Goal: Share content

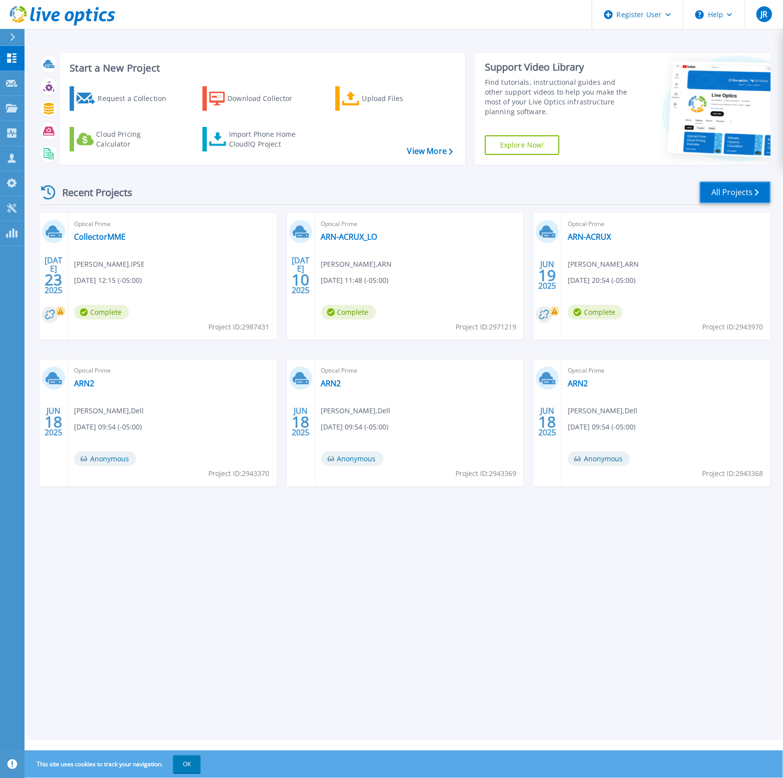
click at [569, 189] on link "All Projects" at bounding box center [735, 192] width 71 height 22
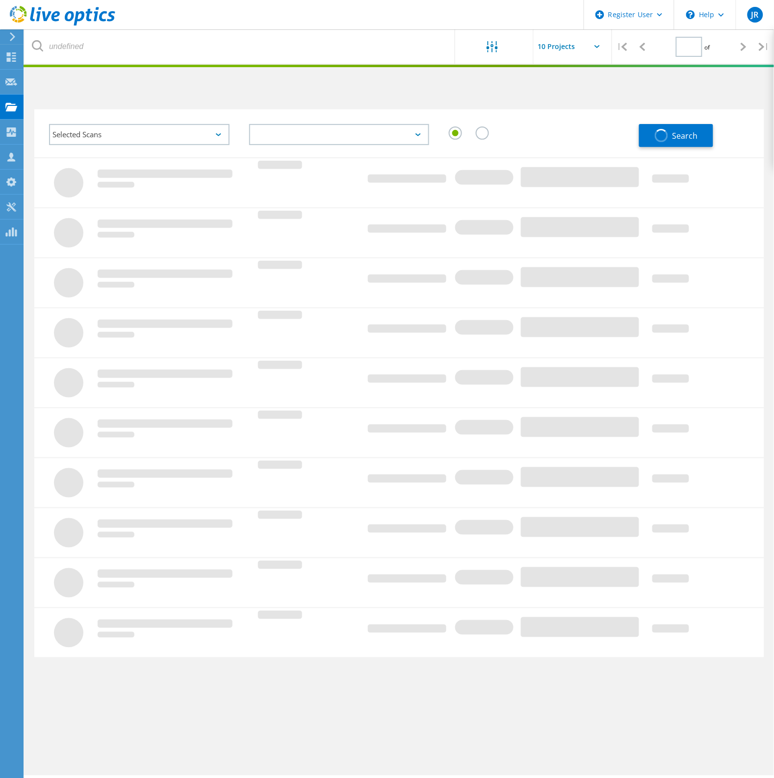
type input "1"
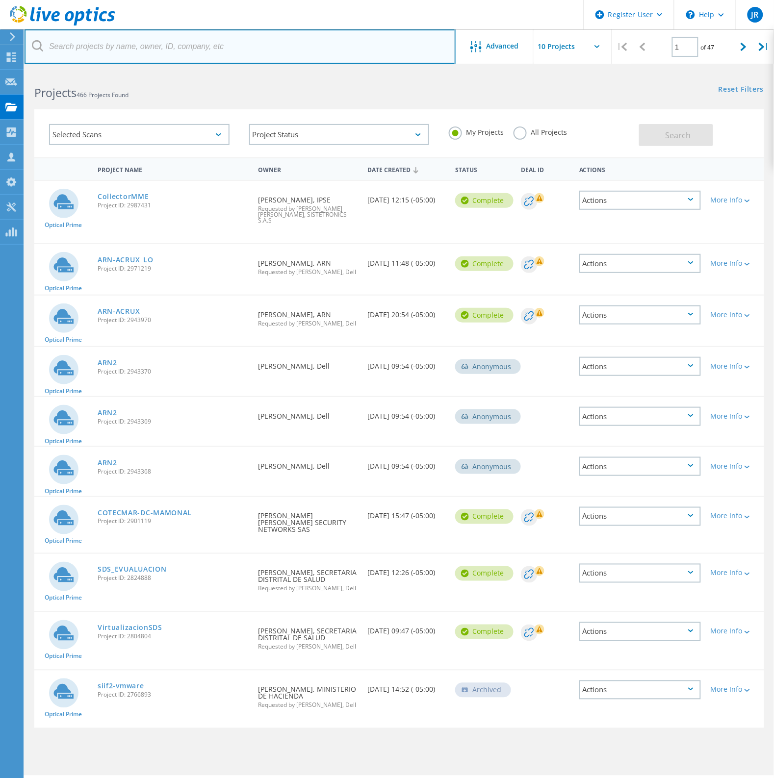
click at [219, 47] on input "text" at bounding box center [240, 46] width 431 height 34
type input "hacienda"
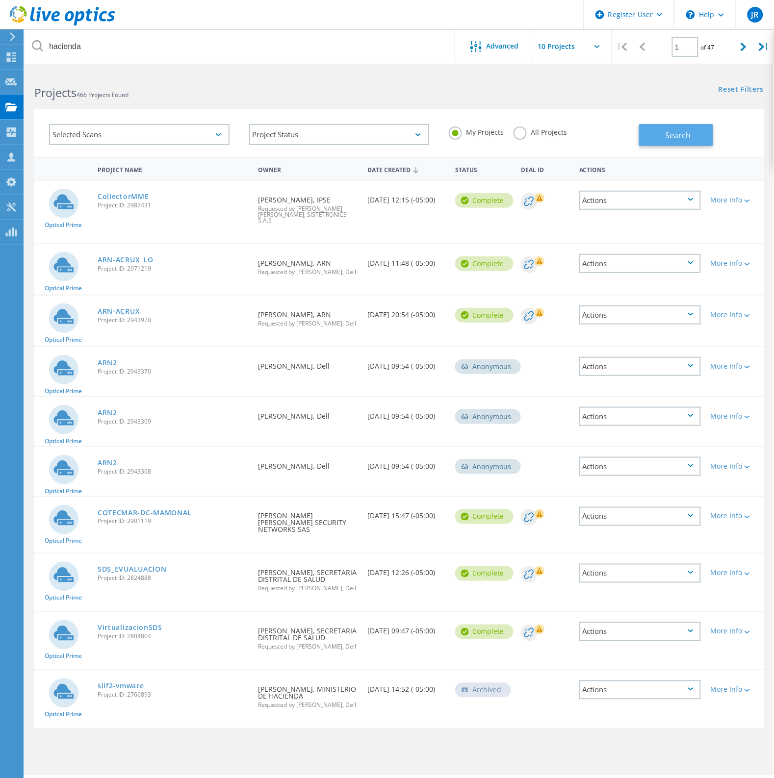
click at [658, 135] on button "Search" at bounding box center [676, 135] width 74 height 22
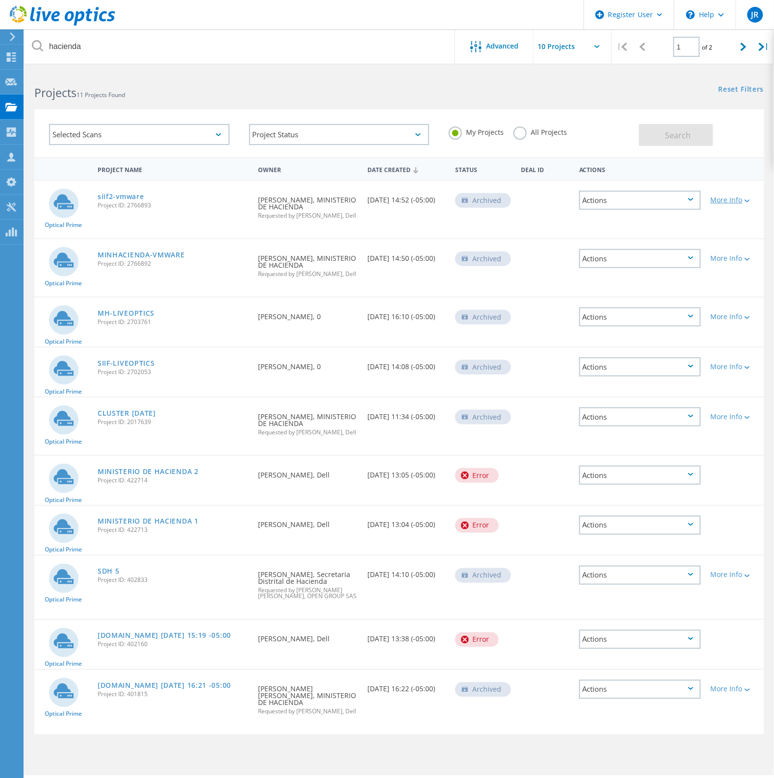
click at [747, 200] on icon at bounding box center [746, 201] width 5 height 3
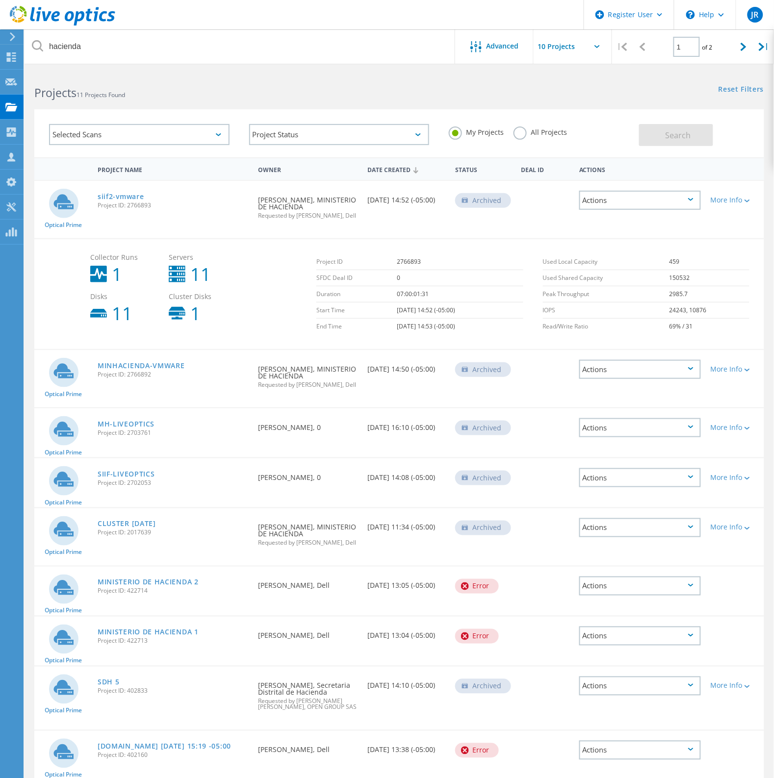
click at [689, 199] on icon at bounding box center [690, 199] width 5 height 3
click at [606, 199] on div "Share" at bounding box center [640, 200] width 120 height 15
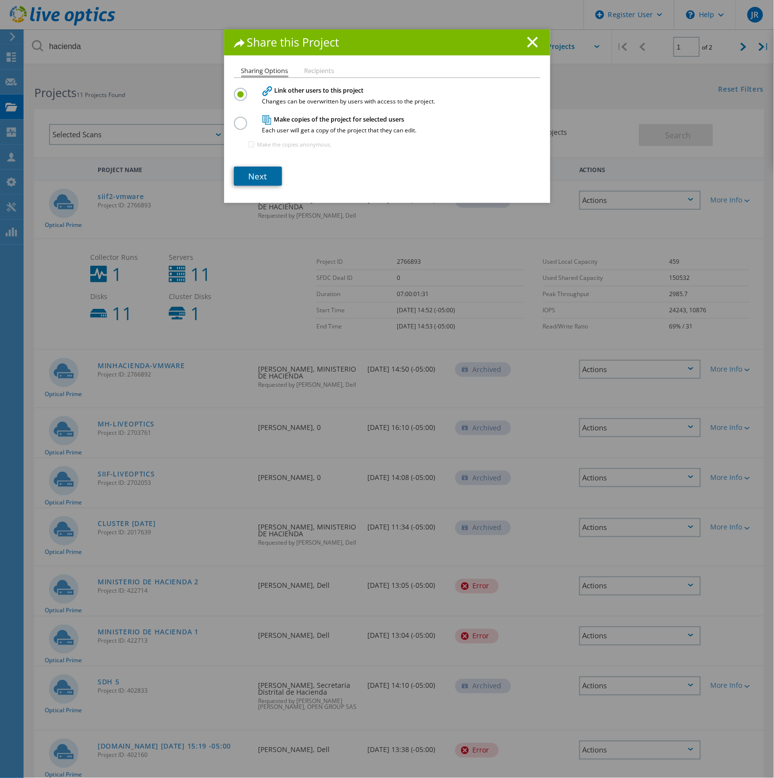
click at [244, 175] on link "Next" at bounding box center [258, 176] width 48 height 19
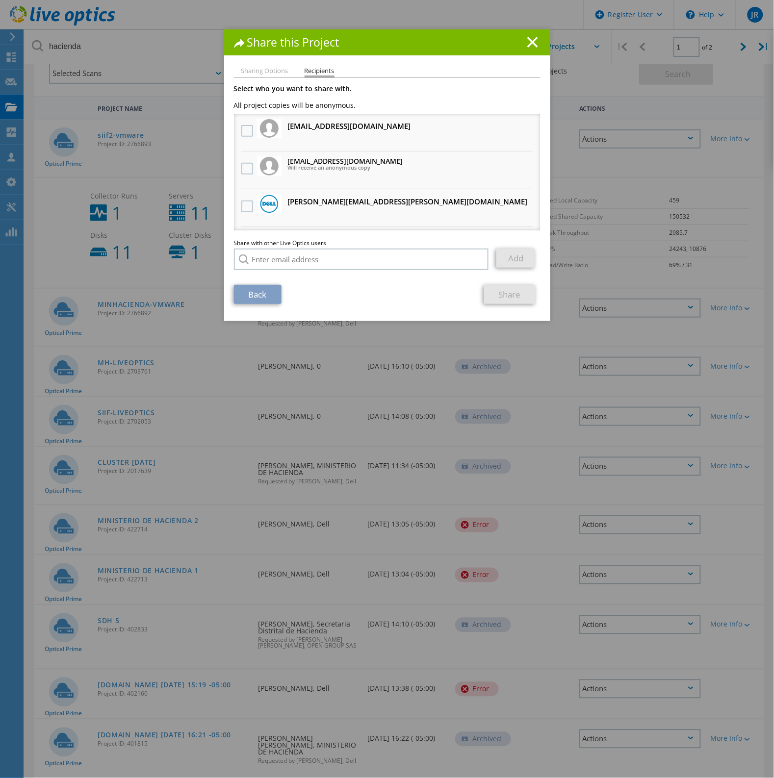
drag, startPoint x: 326, startPoint y: 42, endPoint x: 481, endPoint y: 89, distance: 162.0
click at [481, 89] on div "Share this Project Sharing Options Recipients Link other users to this project …" at bounding box center [387, 175] width 326 height 292
click at [255, 292] on link "Back" at bounding box center [258, 294] width 48 height 19
